Goal: Task Accomplishment & Management: Manage account settings

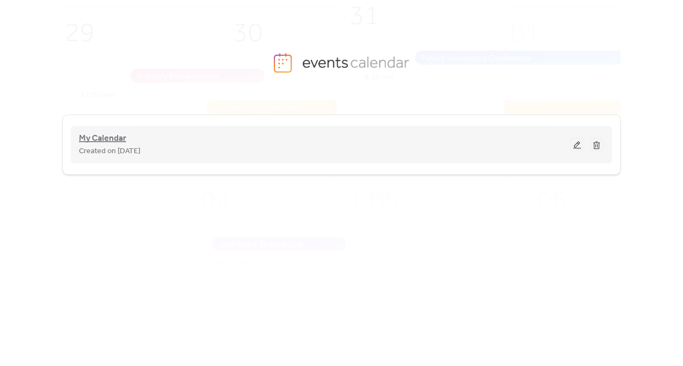
click at [105, 138] on span "My Calendar" at bounding box center [102, 138] width 47 height 13
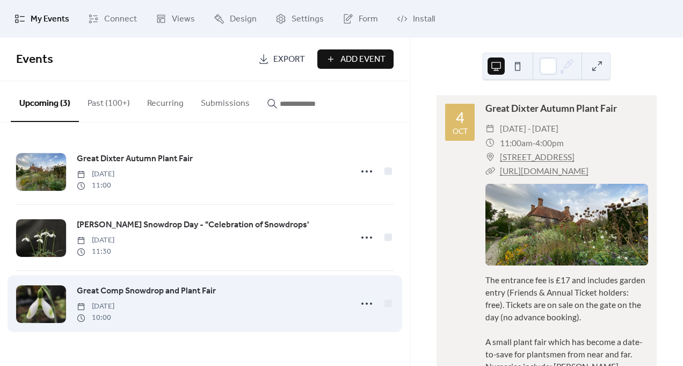
click at [120, 294] on span "Great Comp Snowdrop and Plant Fair" at bounding box center [146, 291] width 139 height 13
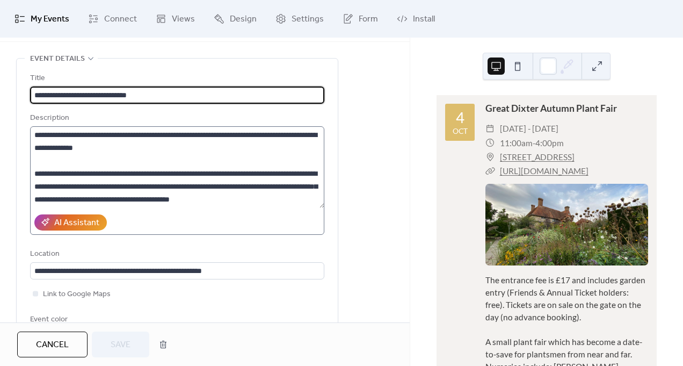
scroll to position [40, 0]
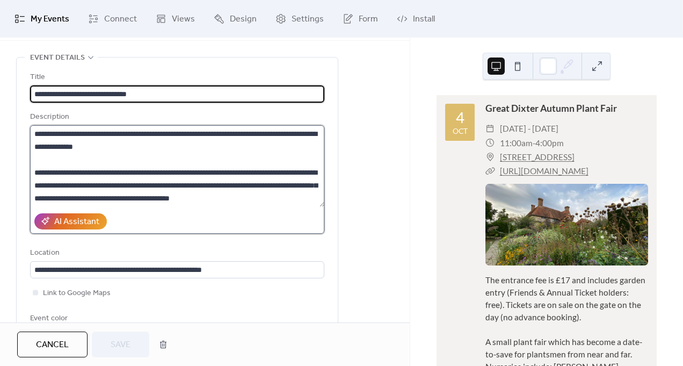
click at [104, 148] on textarea at bounding box center [177, 166] width 294 height 82
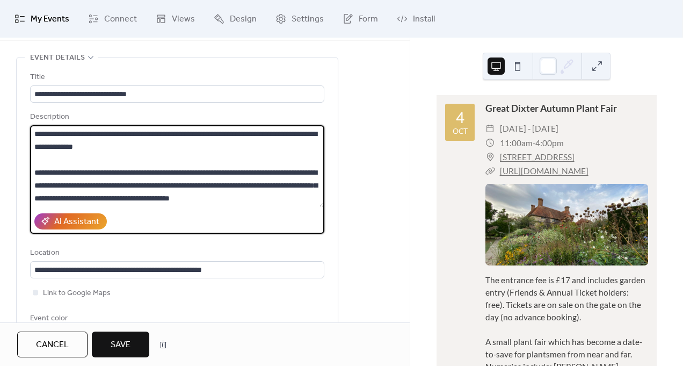
click at [52, 148] on textarea at bounding box center [177, 166] width 294 height 82
click at [106, 147] on textarea at bounding box center [177, 166] width 294 height 82
click at [177, 147] on textarea at bounding box center [177, 166] width 294 height 82
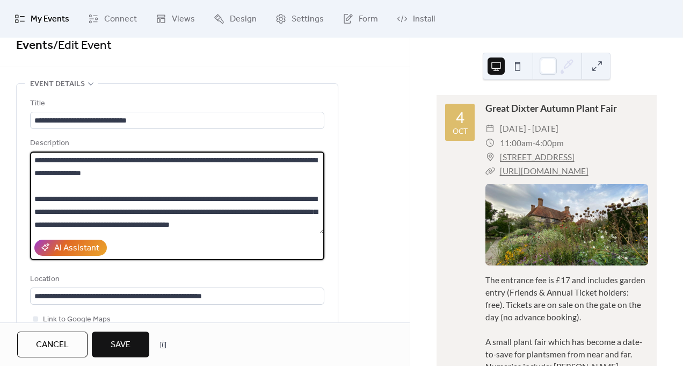
scroll to position [11, 0]
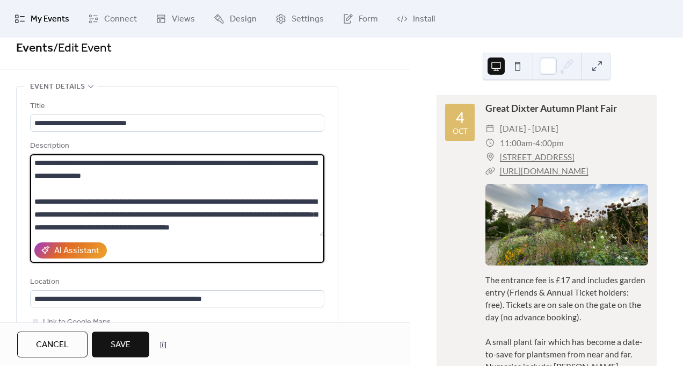
click at [307, 227] on textarea at bounding box center [177, 195] width 294 height 82
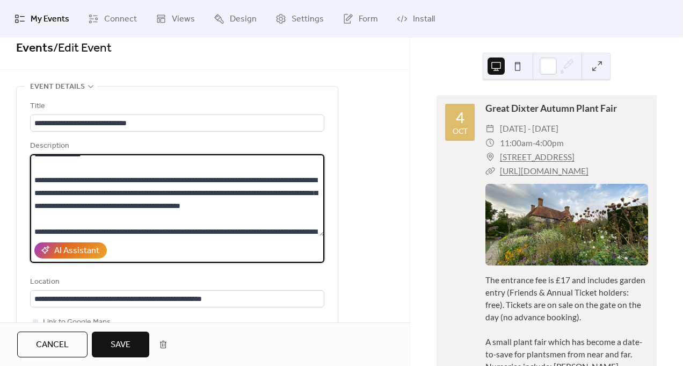
scroll to position [27, 0]
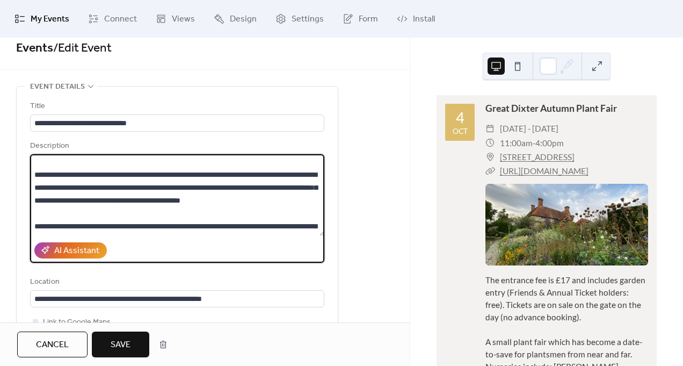
drag, startPoint x: 81, startPoint y: 228, endPoint x: 55, endPoint y: 217, distance: 27.7
click at [55, 217] on textarea at bounding box center [177, 195] width 294 height 82
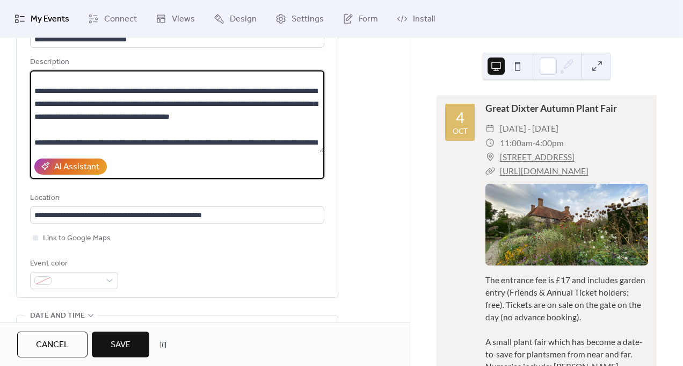
scroll to position [97, 0]
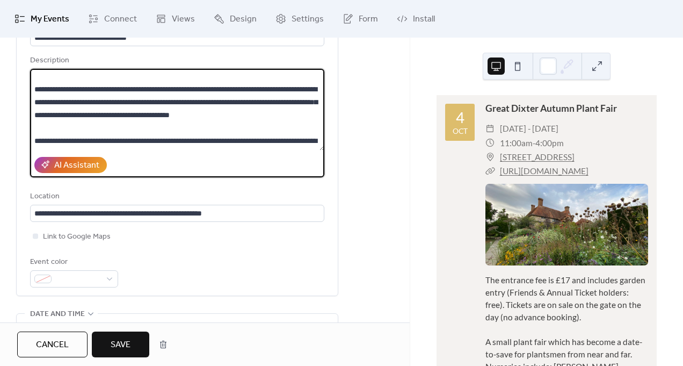
type textarea "**********"
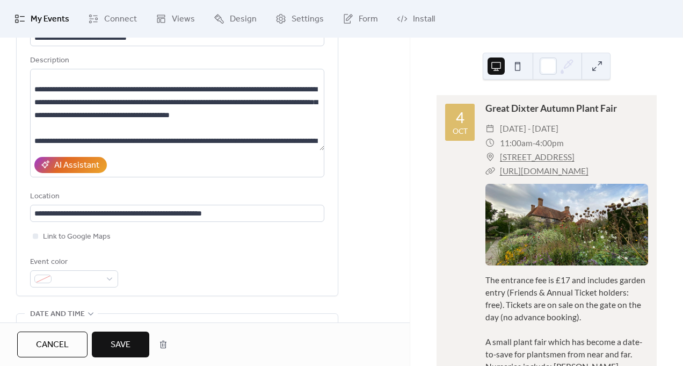
click at [135, 346] on button "Save" at bounding box center [120, 344] width 57 height 26
